Goal: Check status: Check status

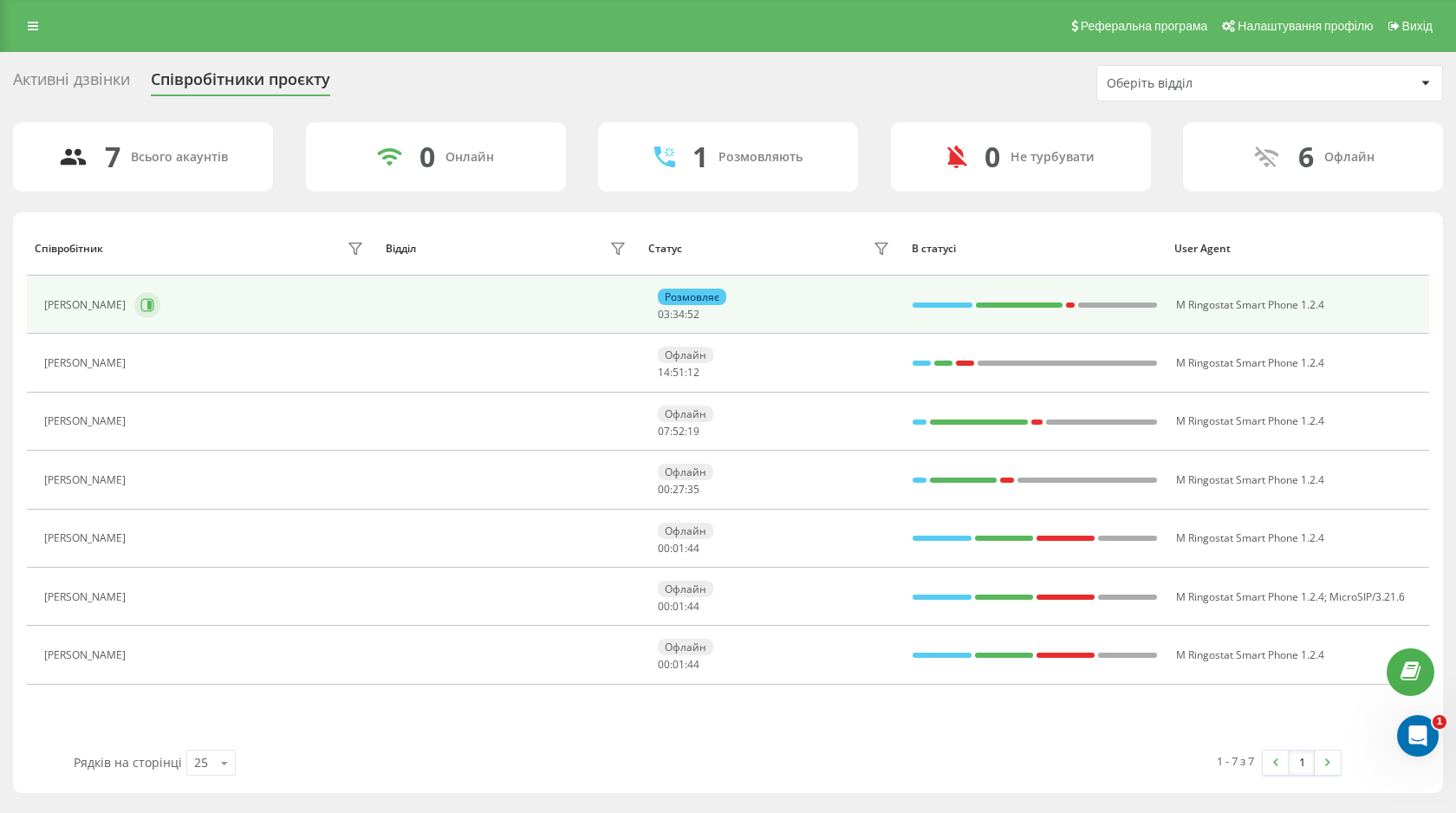
click at [160, 309] on button at bounding box center [147, 304] width 26 height 26
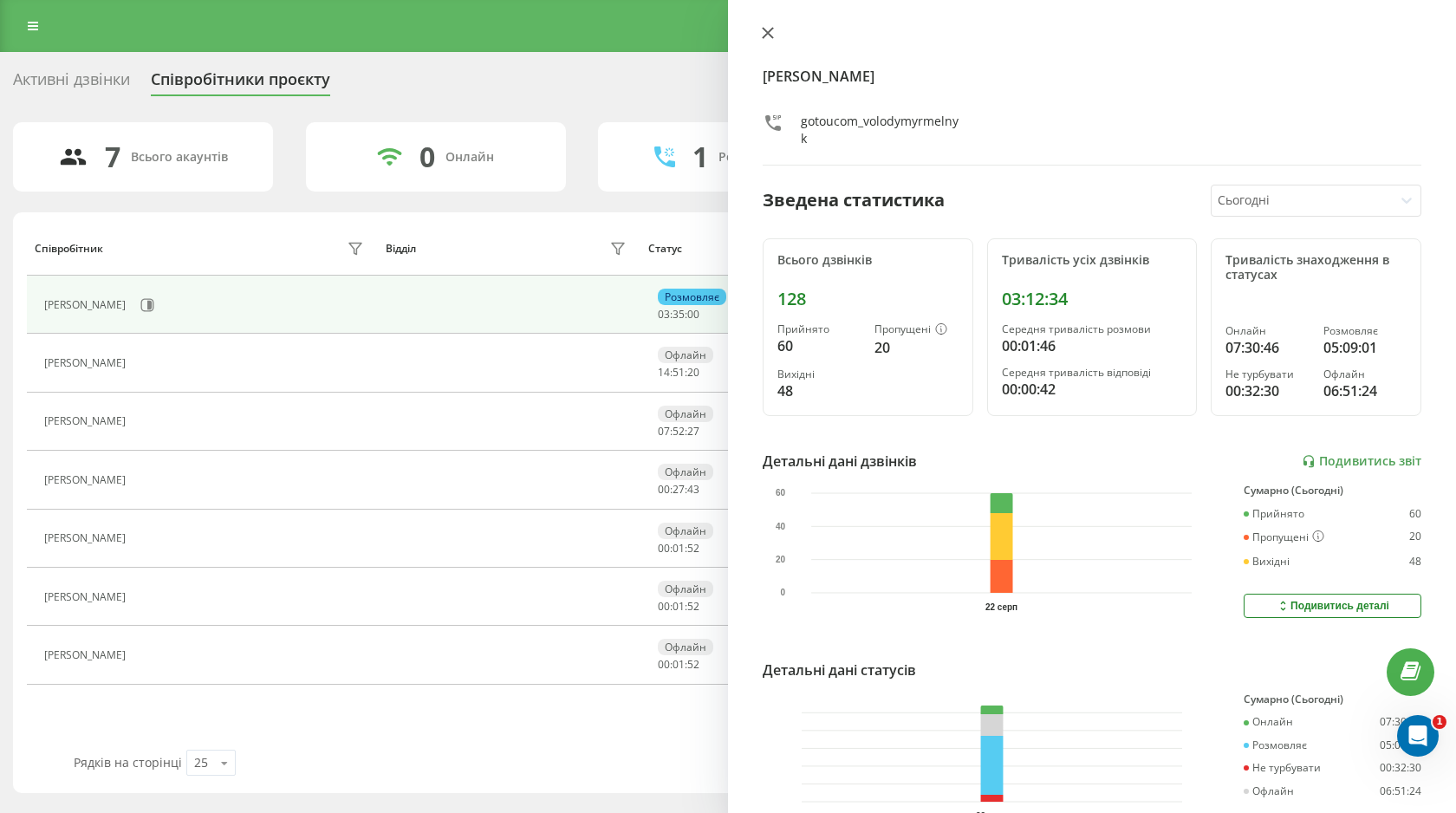
click at [764, 32] on icon at bounding box center [768, 32] width 12 height 12
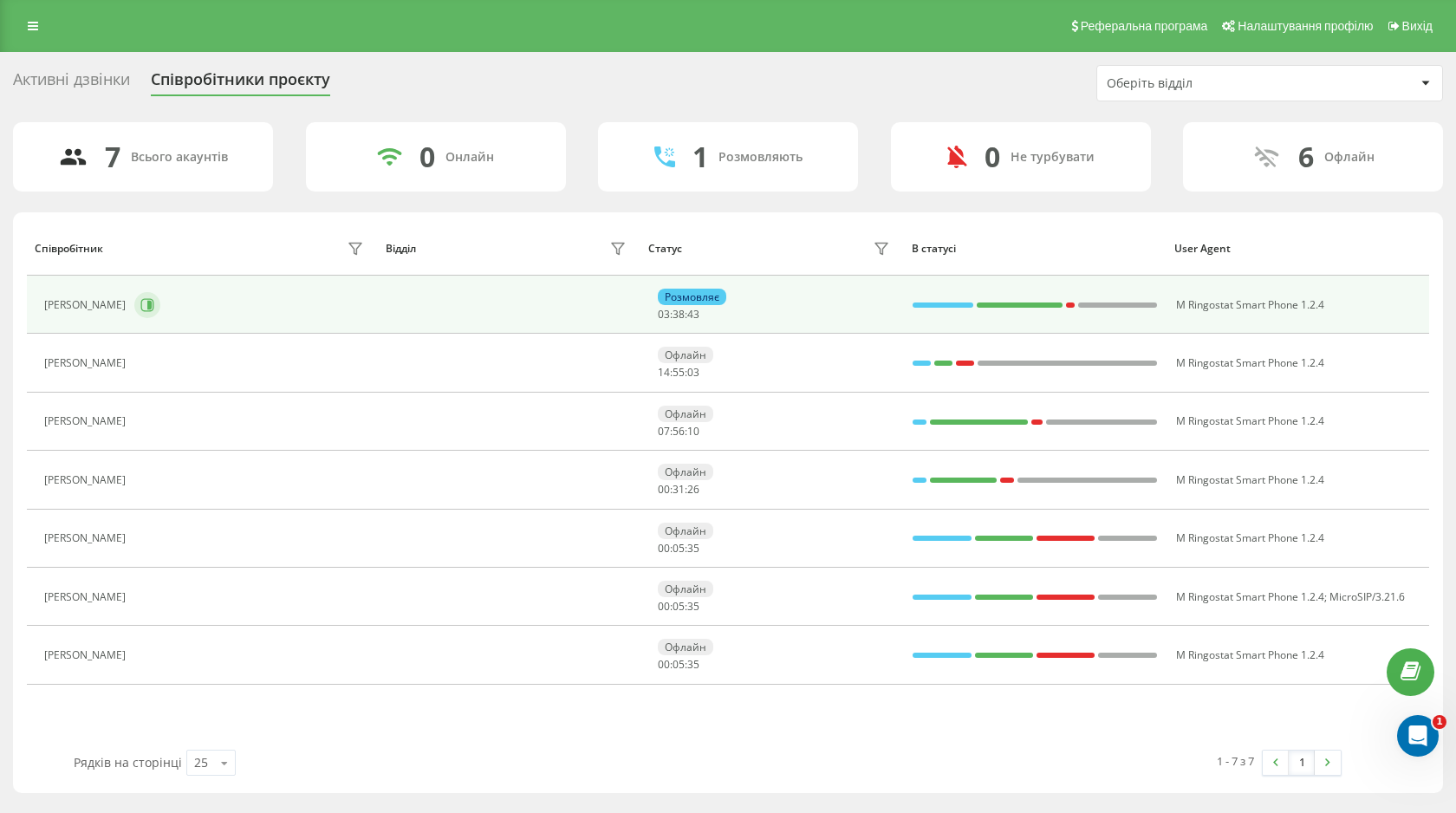
click at [154, 304] on icon at bounding box center [147, 305] width 14 height 14
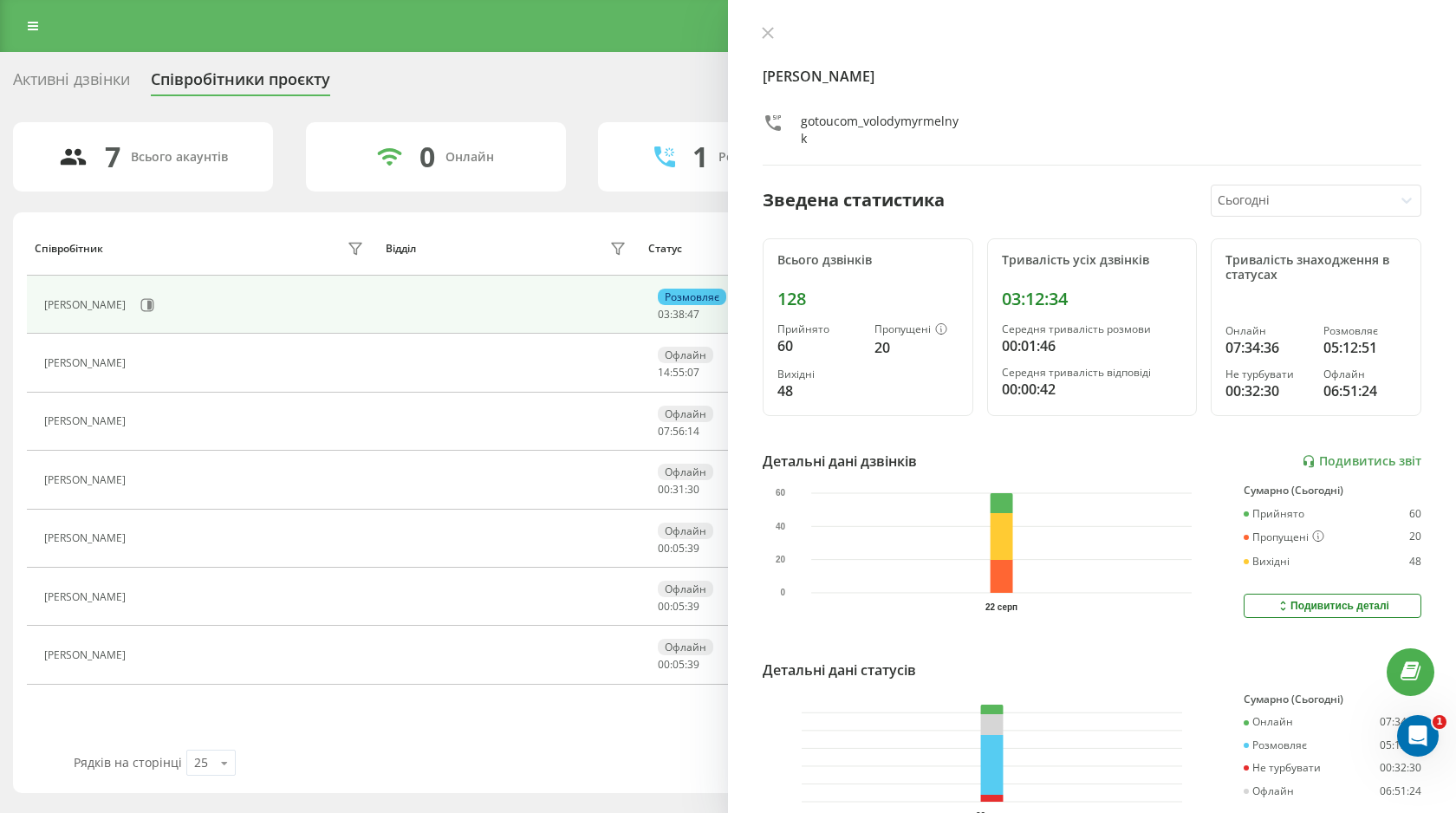
click at [755, 40] on div "[PERSON_NAME] gotoucom_volodymyrmelnyk Зведена статистика Сьогодні Всього дзвін…" at bounding box center [1092, 406] width 728 height 813
click at [762, 34] on icon at bounding box center [768, 32] width 12 height 12
